Goal: Navigation & Orientation: Understand site structure

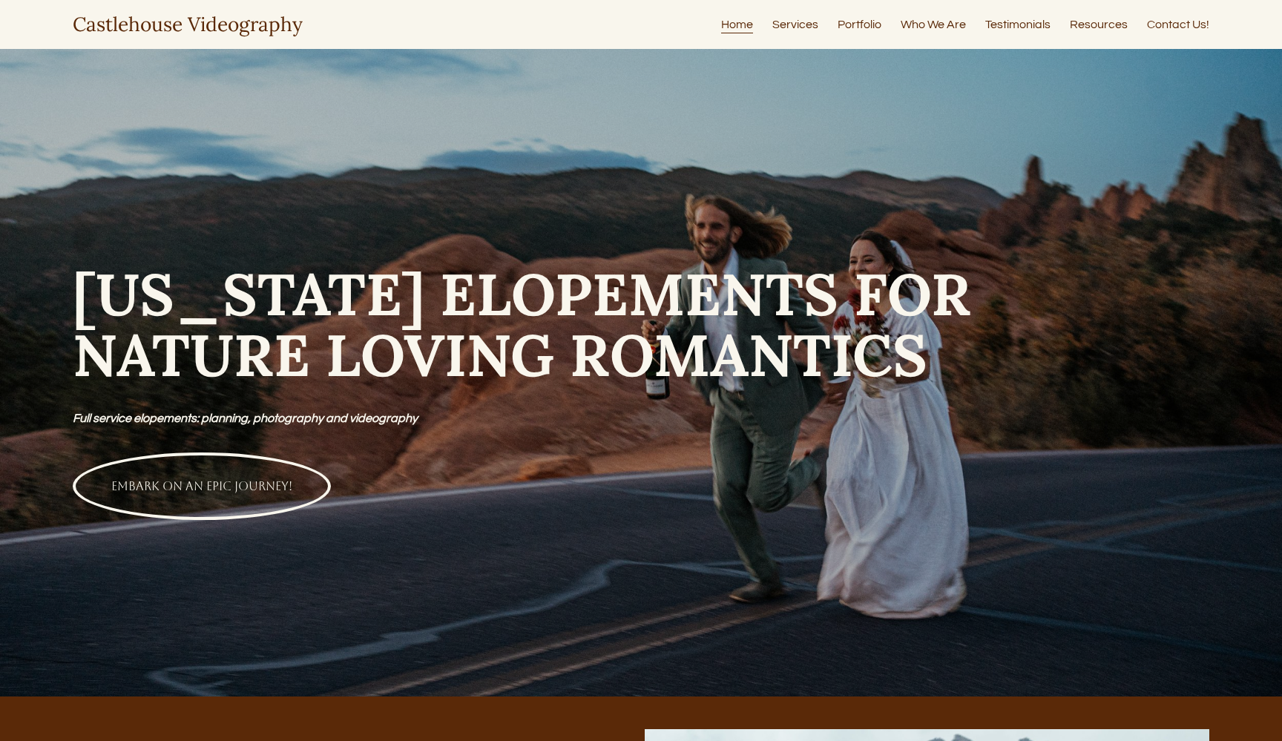
click at [856, 25] on link "Portfolio" at bounding box center [859, 24] width 44 height 20
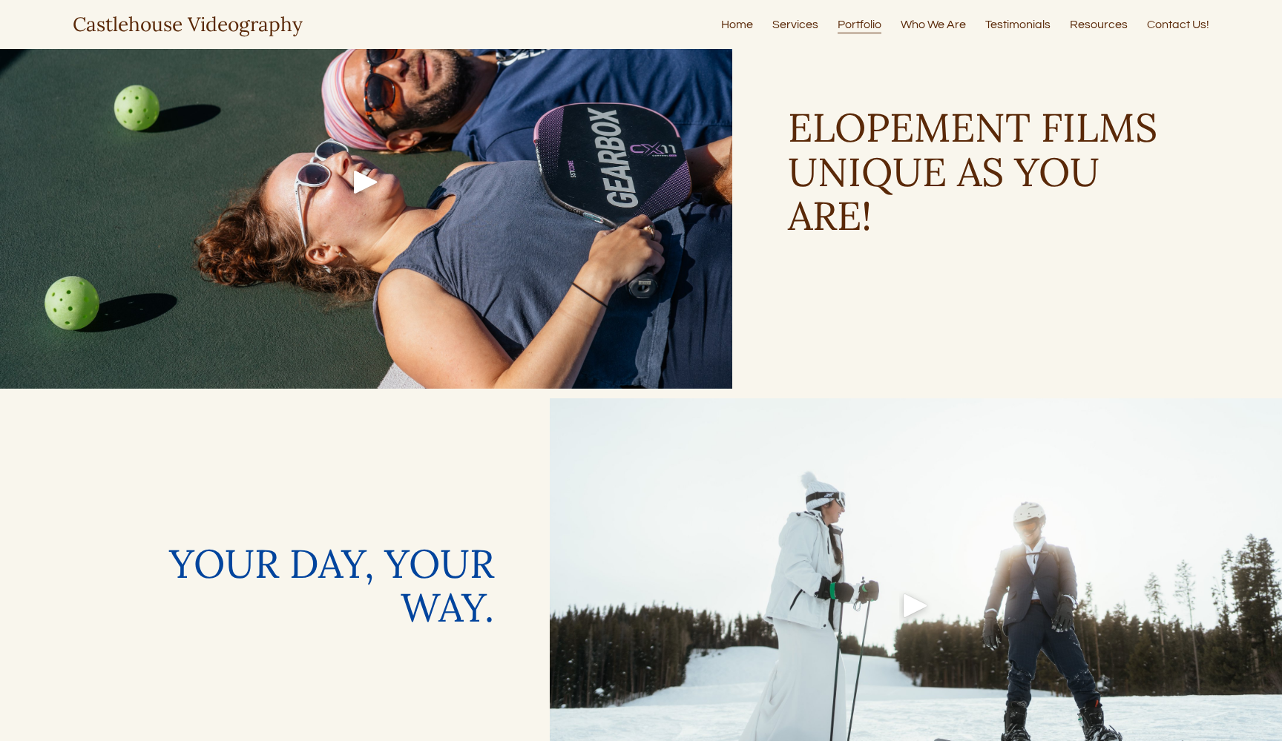
scroll to position [2511, 0]
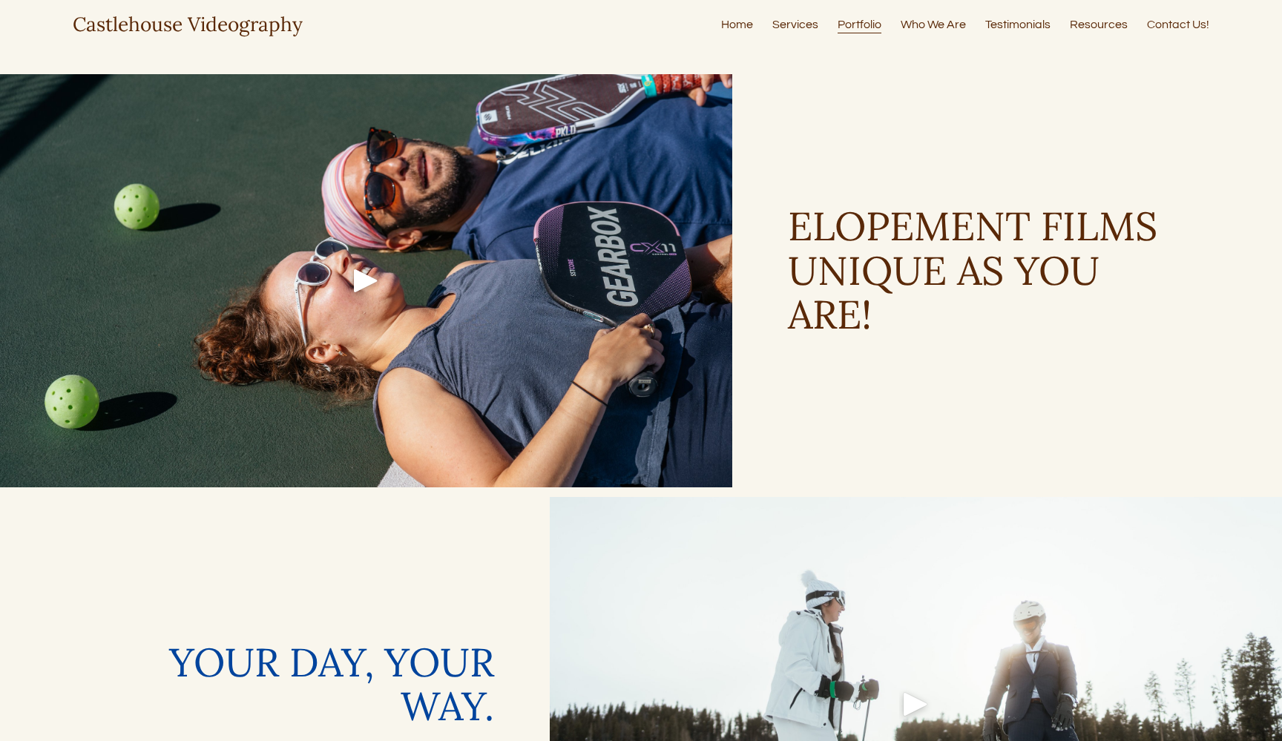
click at [928, 29] on link "Who We Are" at bounding box center [932, 24] width 65 height 20
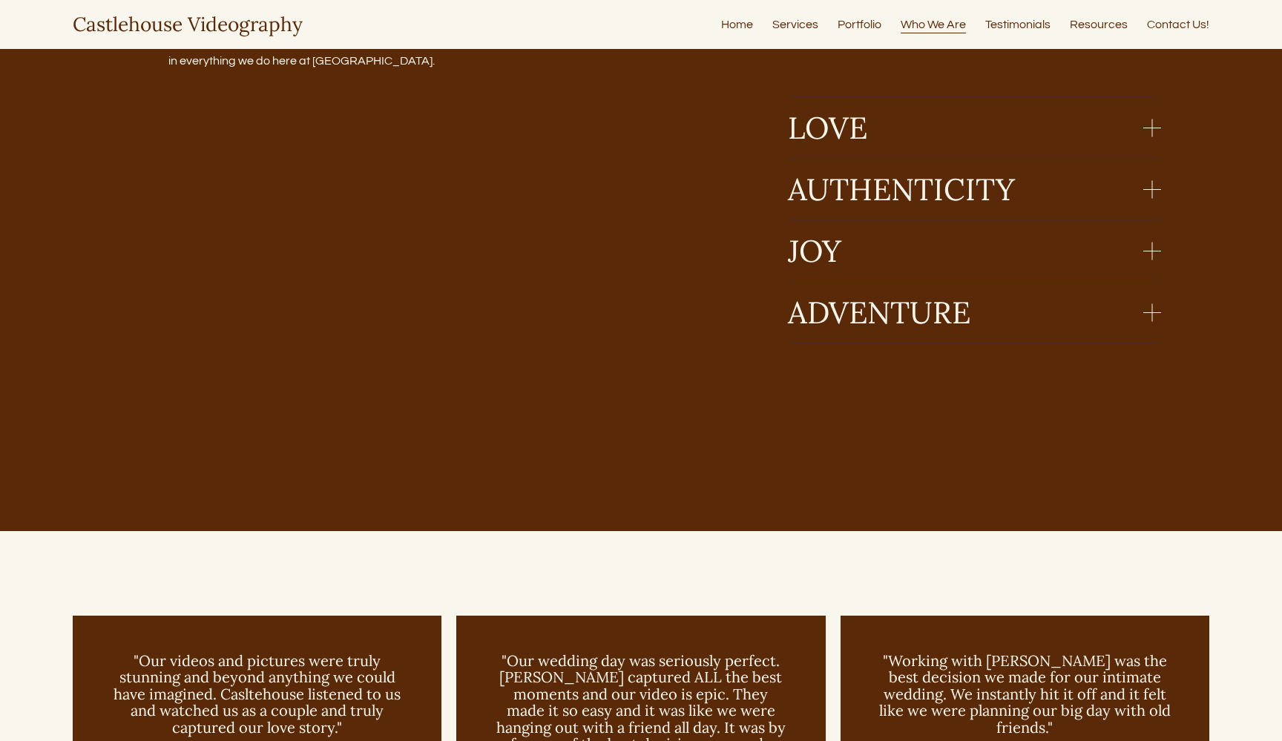
type input "****"
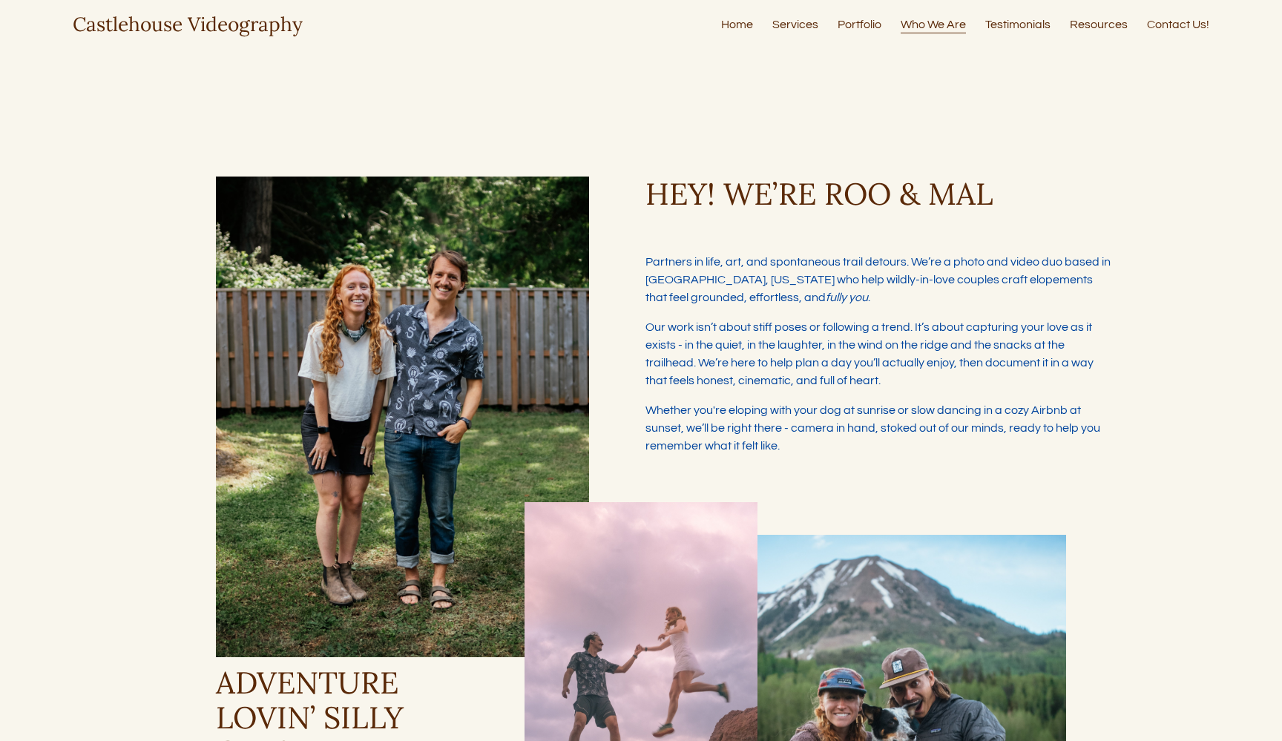
click at [1021, 20] on link "Testimonials" at bounding box center [1017, 24] width 65 height 20
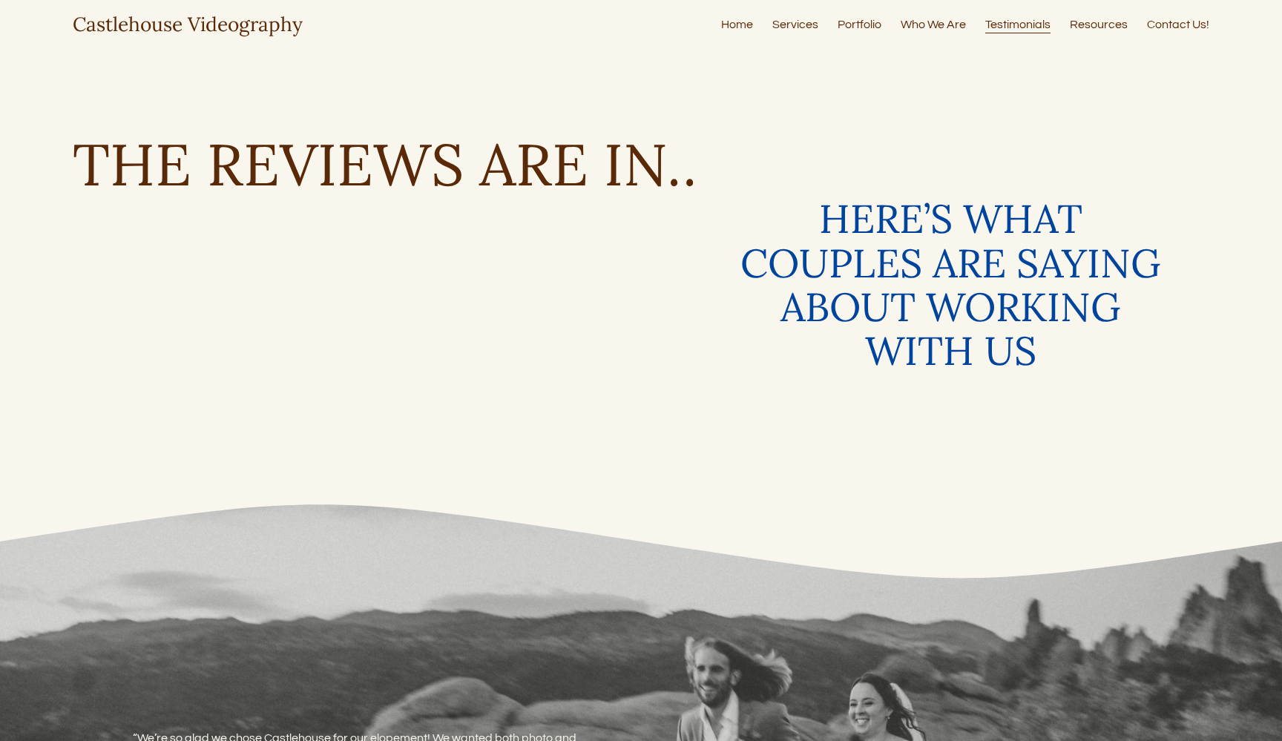
click at [1092, 23] on link "Resources" at bounding box center [1099, 24] width 58 height 20
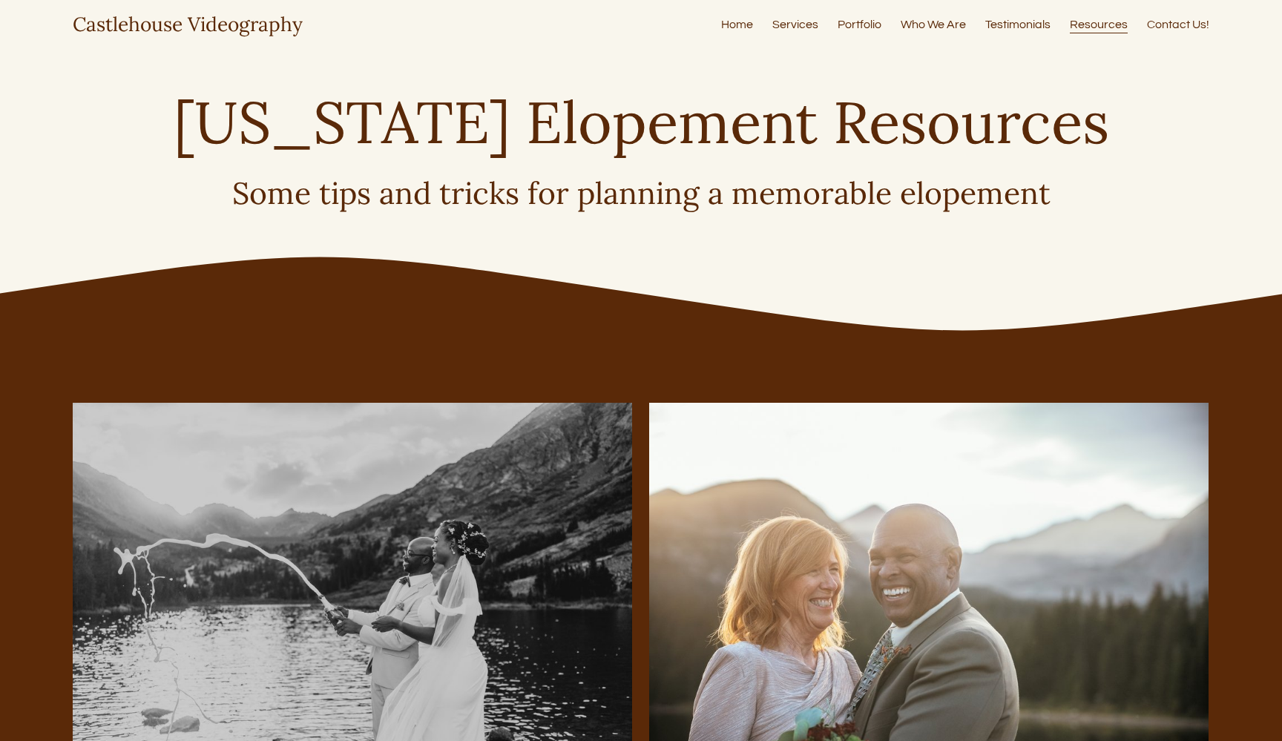
click at [1170, 30] on link "Contact Us!" at bounding box center [1178, 24] width 62 height 20
